Goal: Task Accomplishment & Management: Use online tool/utility

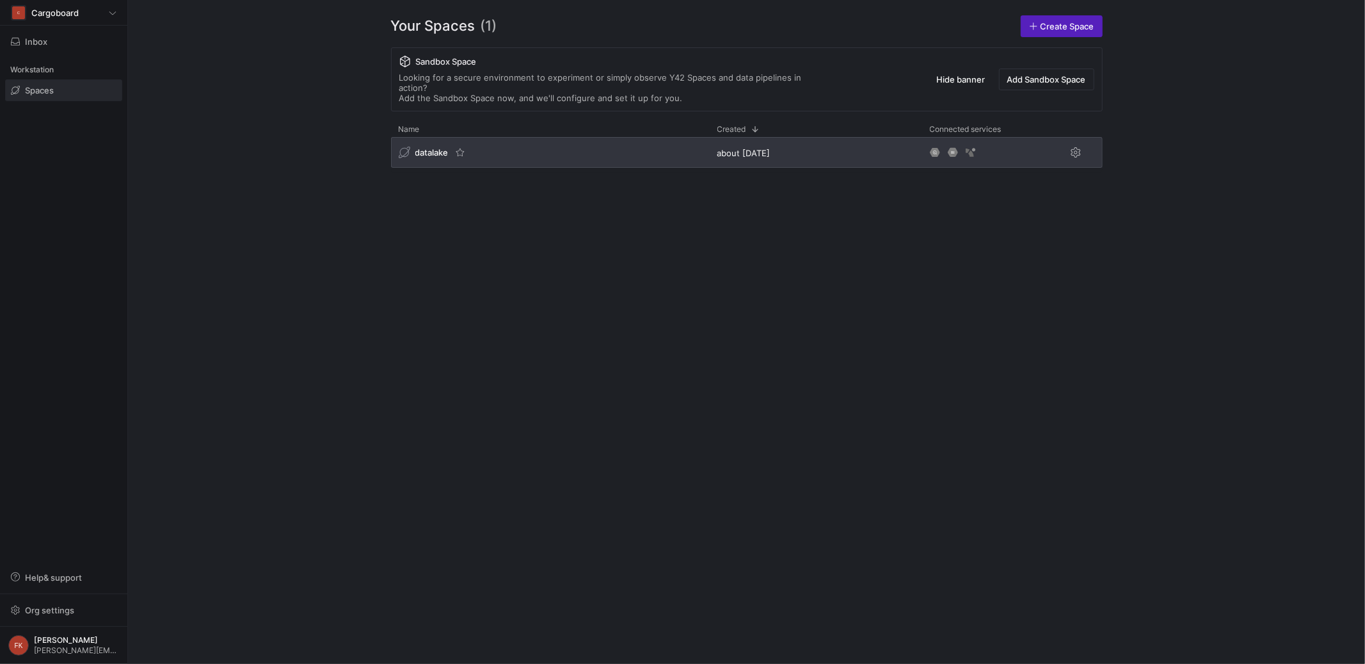
click at [435, 147] on span "datalake" at bounding box center [431, 152] width 33 height 10
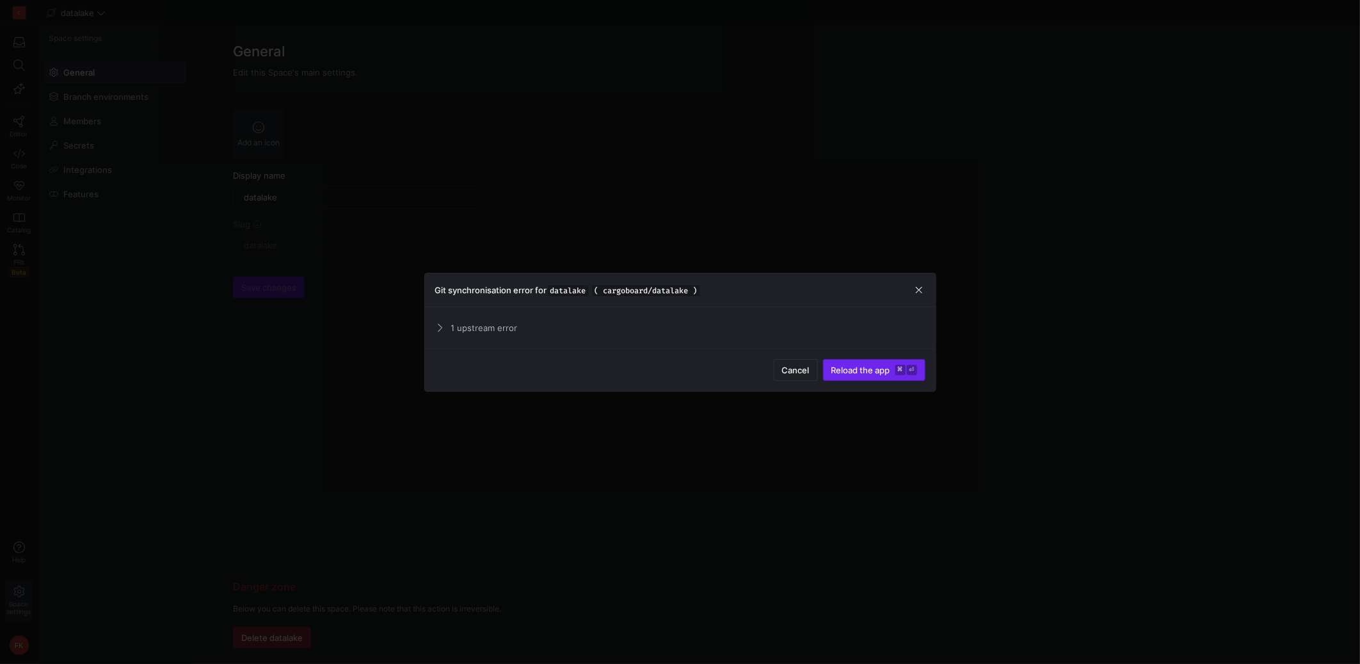
click at [871, 373] on span "Reload the app" at bounding box center [860, 370] width 59 height 10
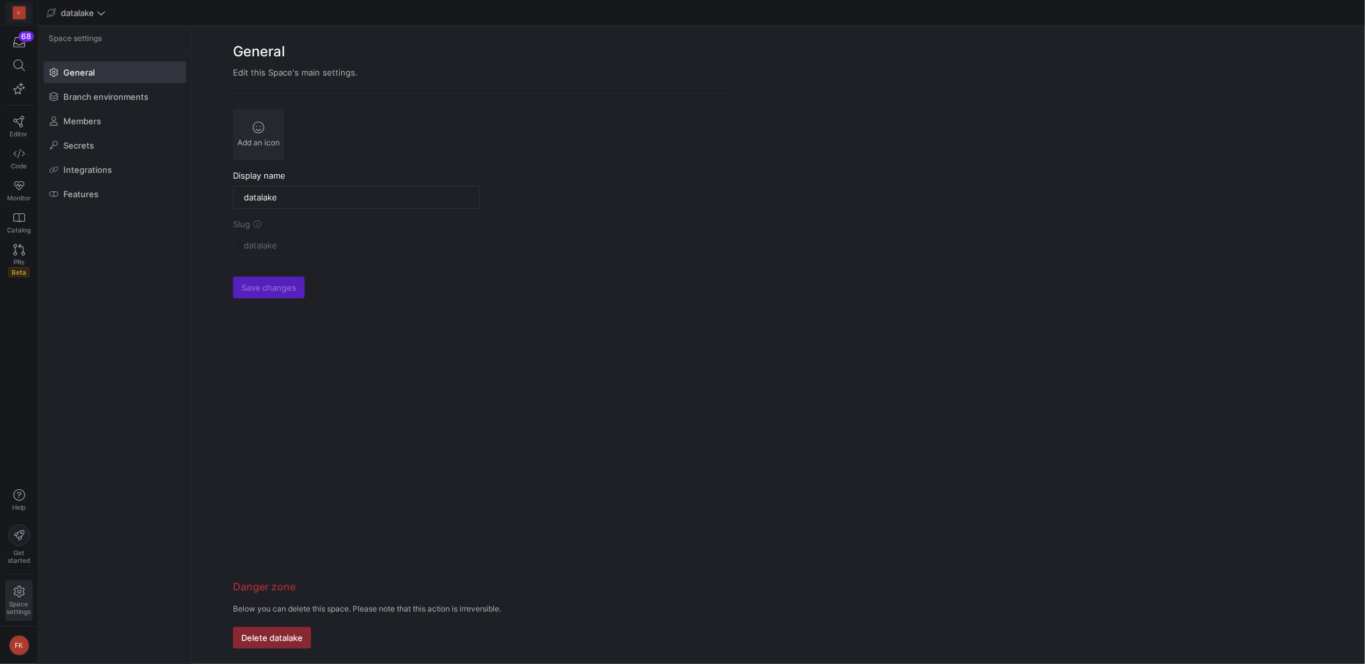
click at [27, 16] on span at bounding box center [19, 13] width 26 height 20
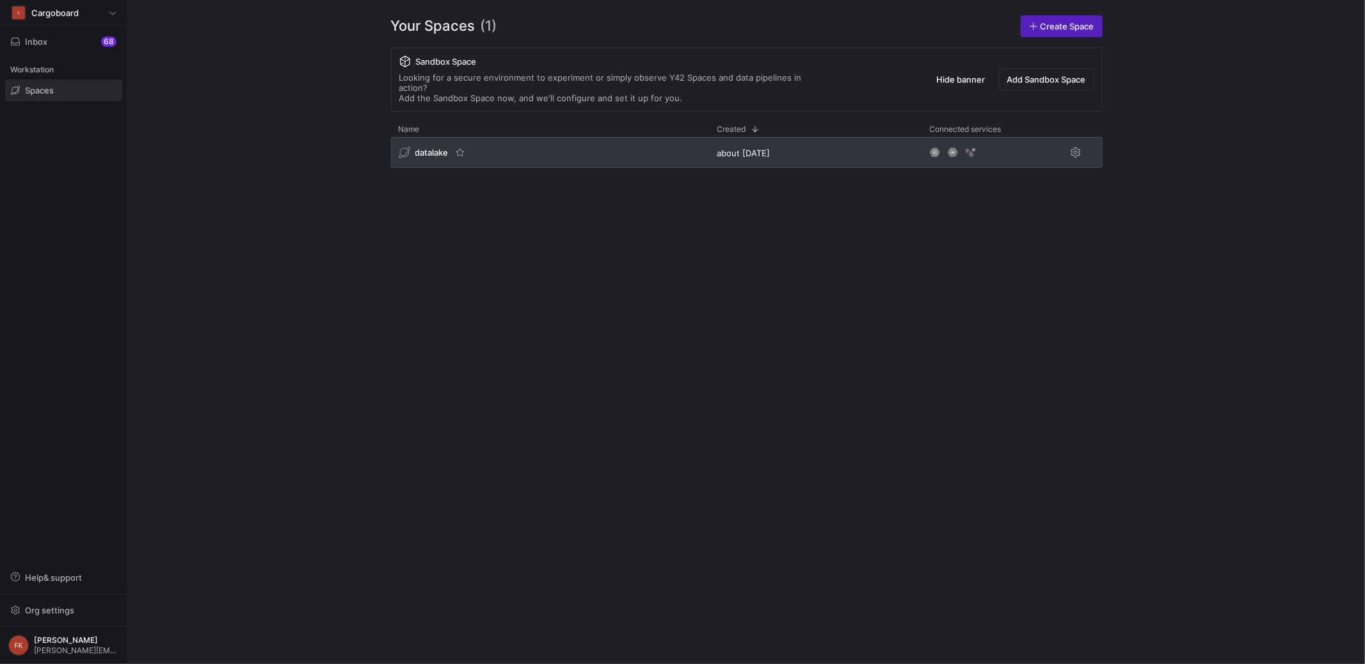
click at [440, 147] on span "datalake" at bounding box center [431, 152] width 33 height 10
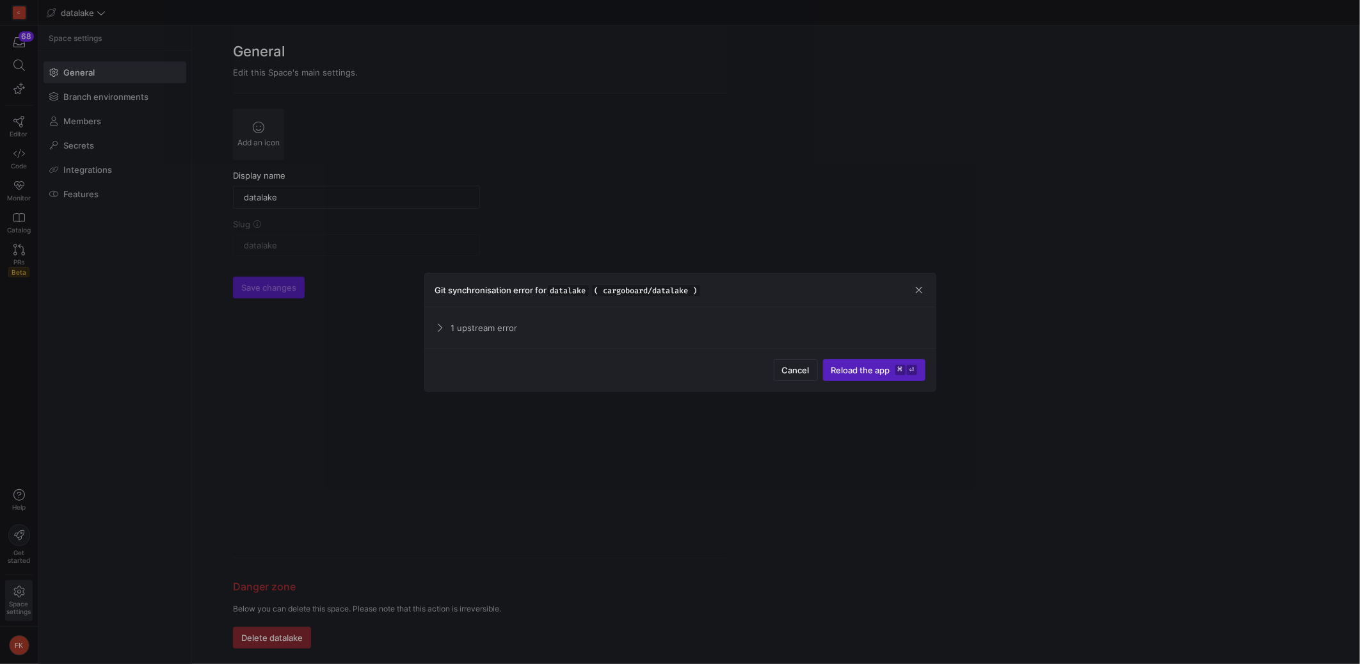
click at [444, 323] on mat-expansion-panel-header "1 upstream error" at bounding box center [680, 327] width 490 height 20
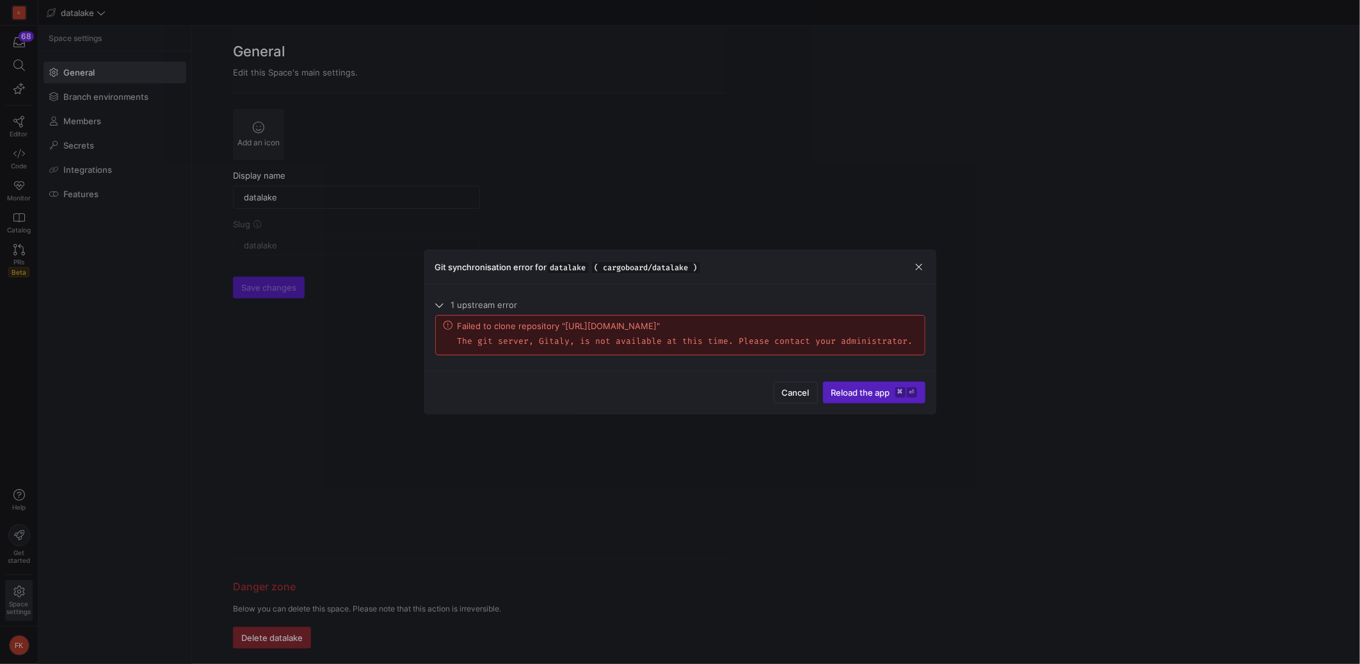
click at [552, 346] on p "The git server, Gitaly, is not available at this time. Please contact your admi…" at bounding box center [686, 341] width 456 height 10
copy p "Gitaly"
